Goal: Navigation & Orientation: Find specific page/section

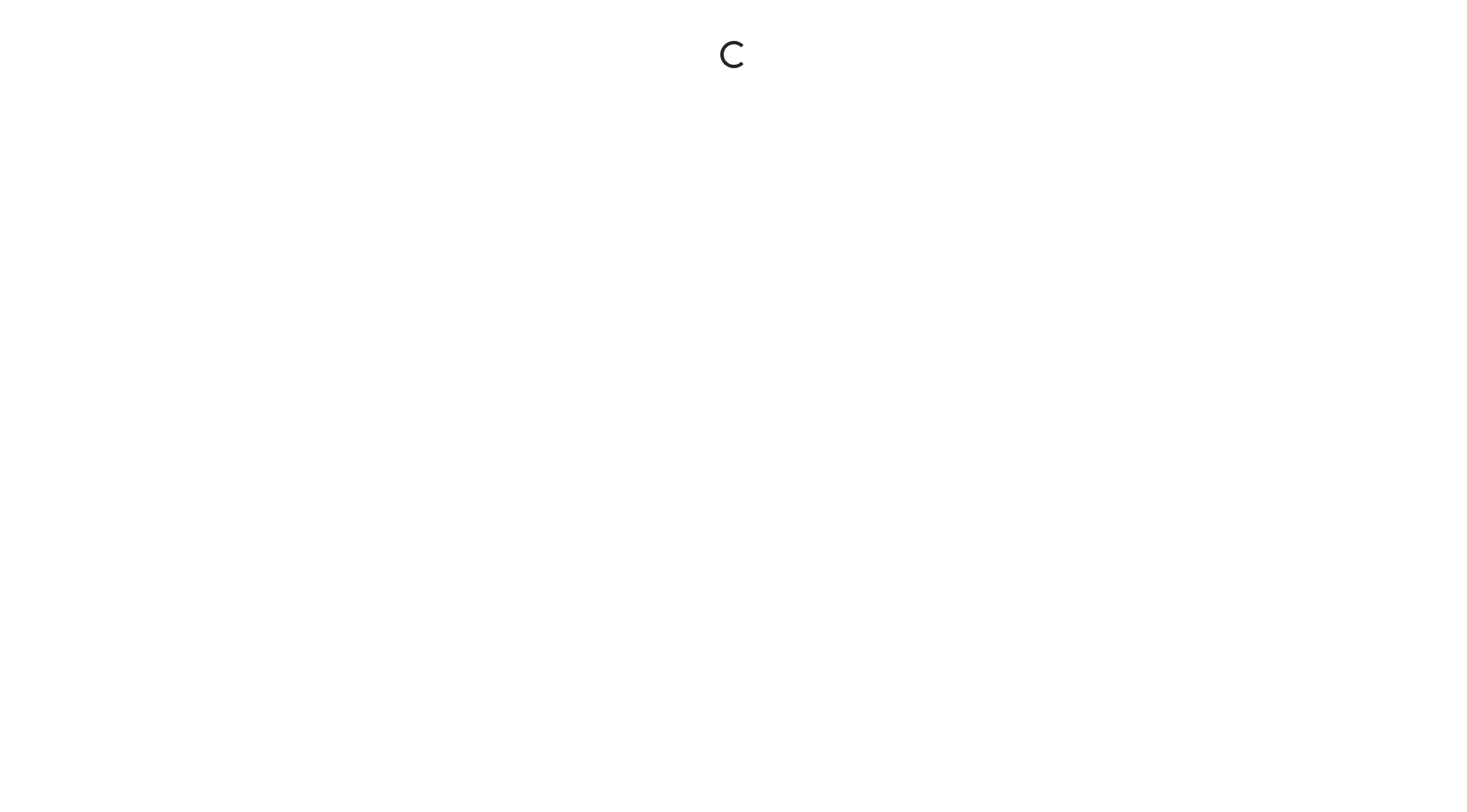
select select "tZfE4yJjZzXZPE9NBs2SrZ"
